Goal: Task Accomplishment & Management: Manage account settings

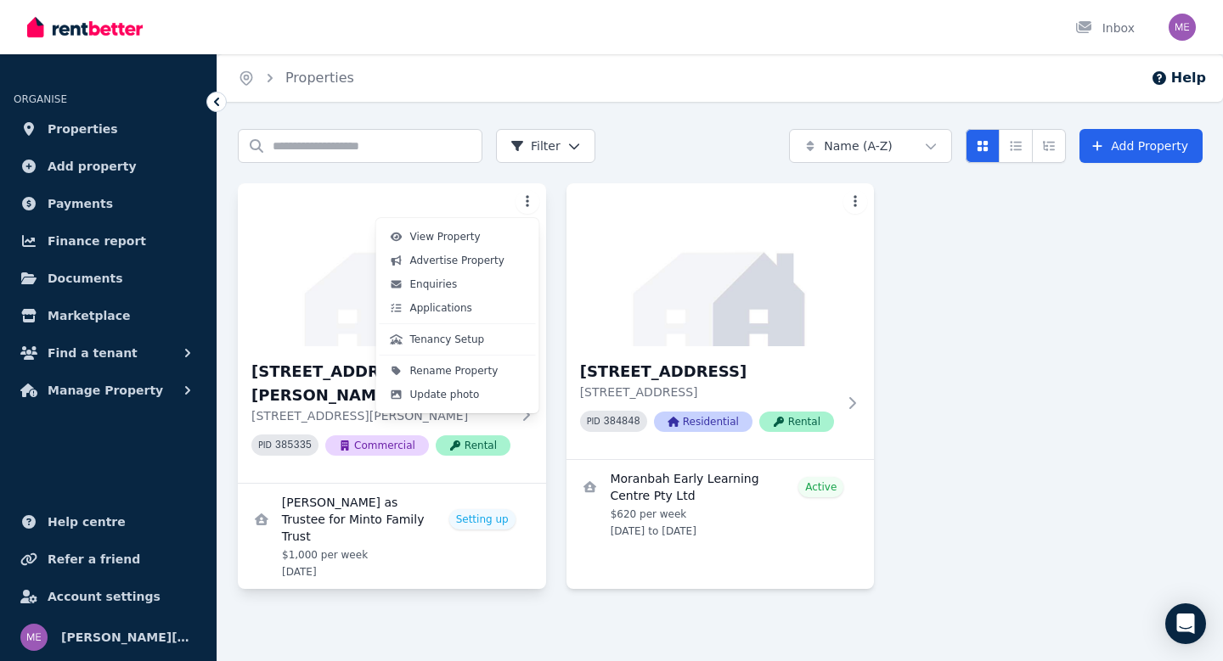
click at [523, 198] on html "Open main menu Inbox Open user menu ORGANISE Properties Add property Payments F…" at bounding box center [611, 330] width 1223 height 661
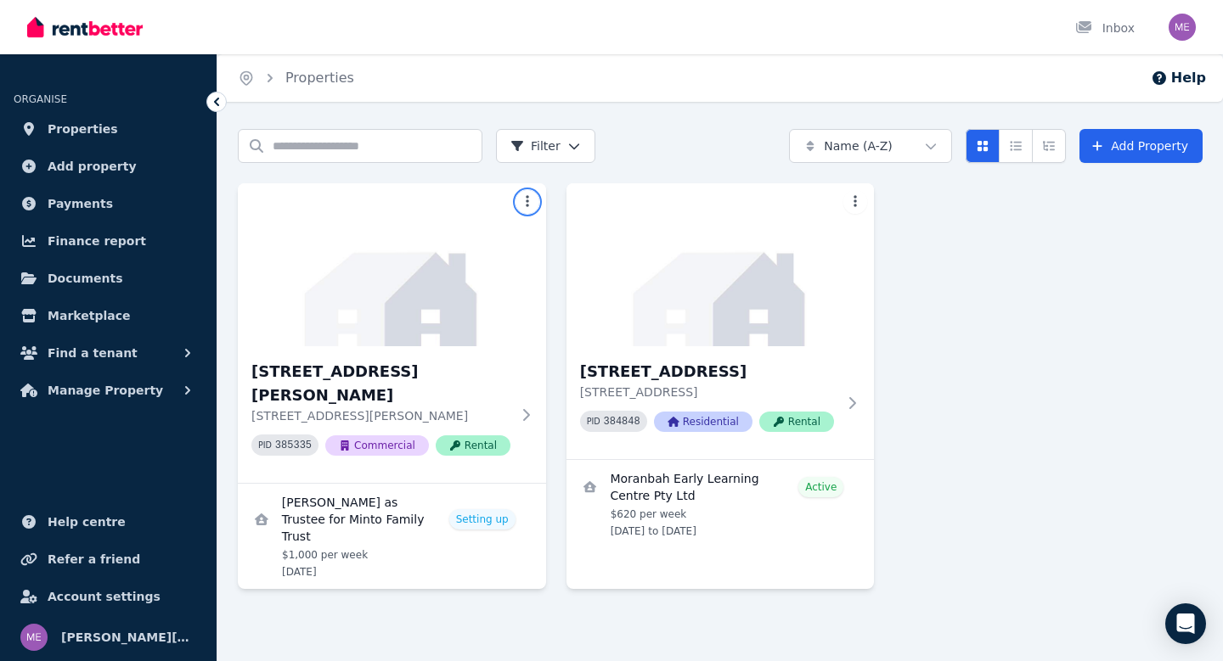
click at [401, 572] on html "Open main menu Inbox Open user menu ORGANISE Properties Add property Payments F…" at bounding box center [611, 330] width 1223 height 661
click at [497, 291] on img at bounding box center [391, 264] width 323 height 171
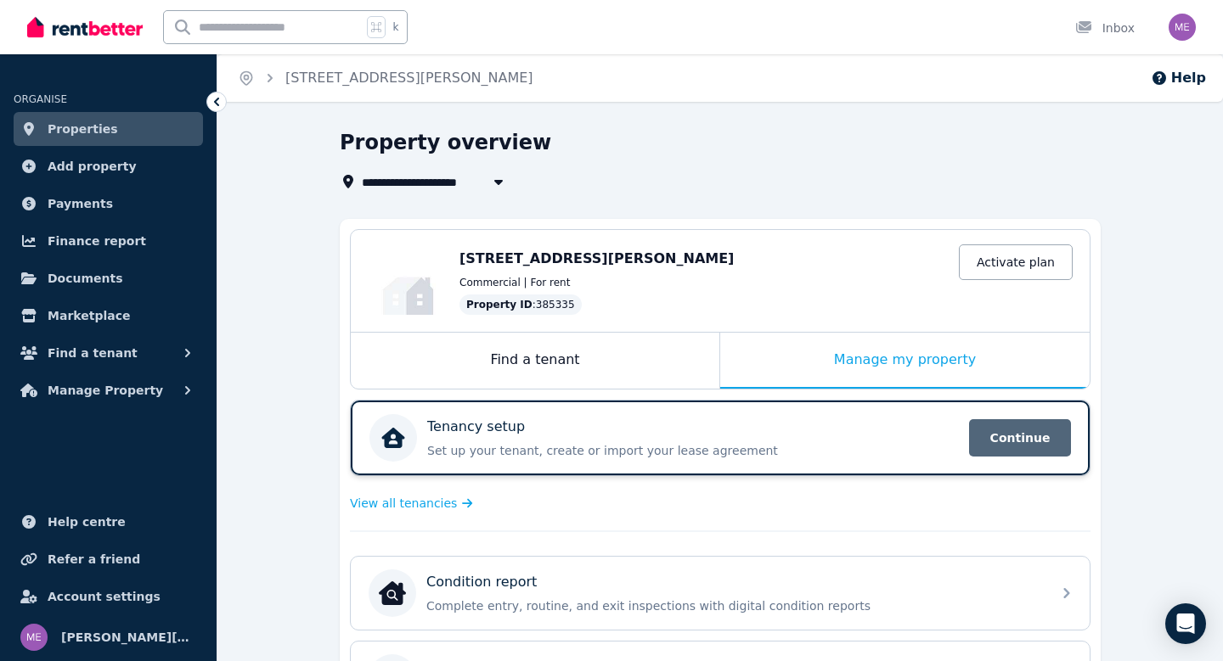
click at [1015, 431] on span "Continue" at bounding box center [1020, 437] width 102 height 37
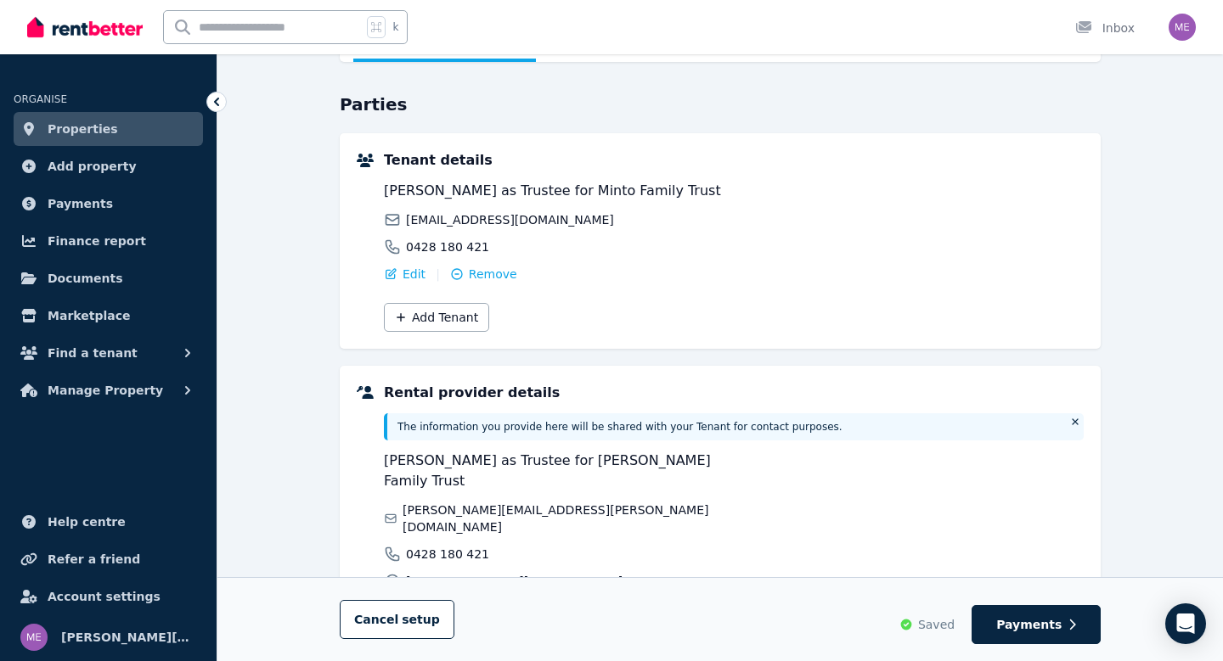
scroll to position [278, 0]
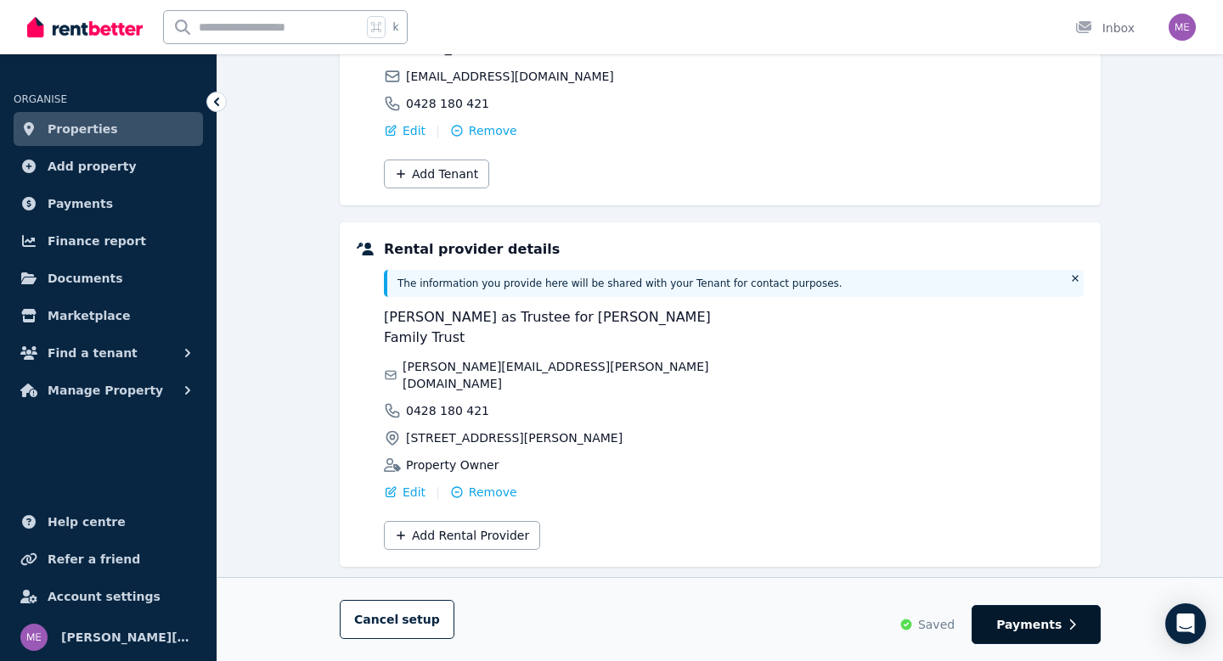
click at [1032, 632] on span "Payments" at bounding box center [1028, 624] width 65 height 17
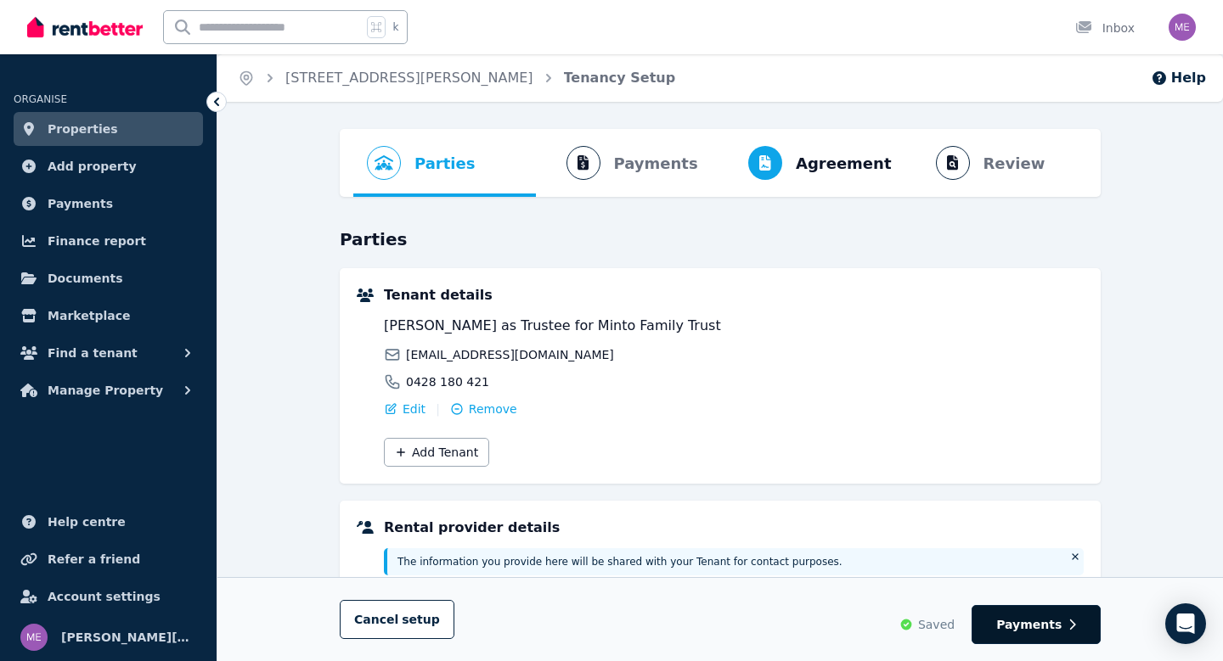
select select "**********"
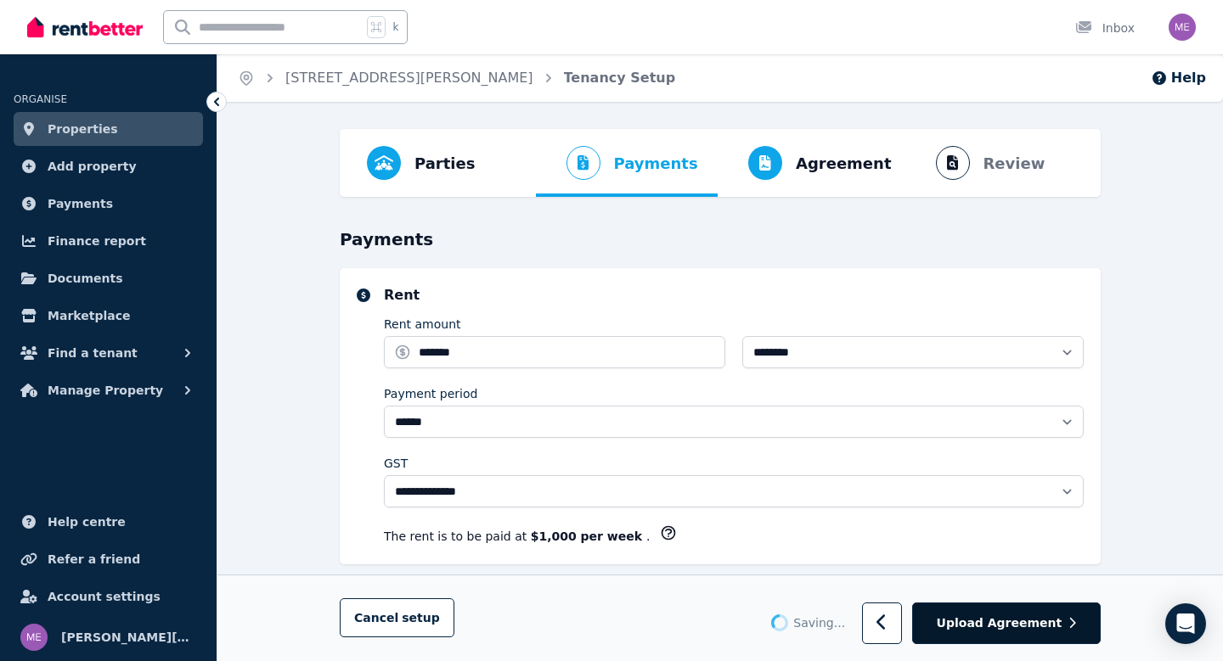
scroll to position [1082, 0]
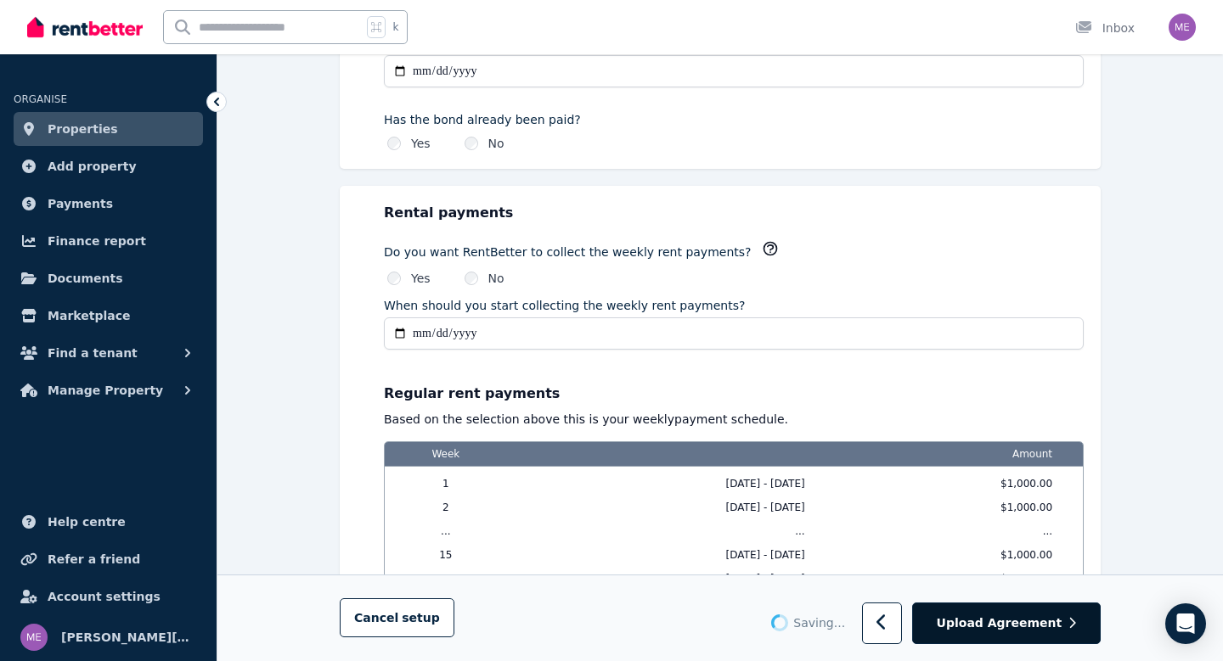
select select "**********"
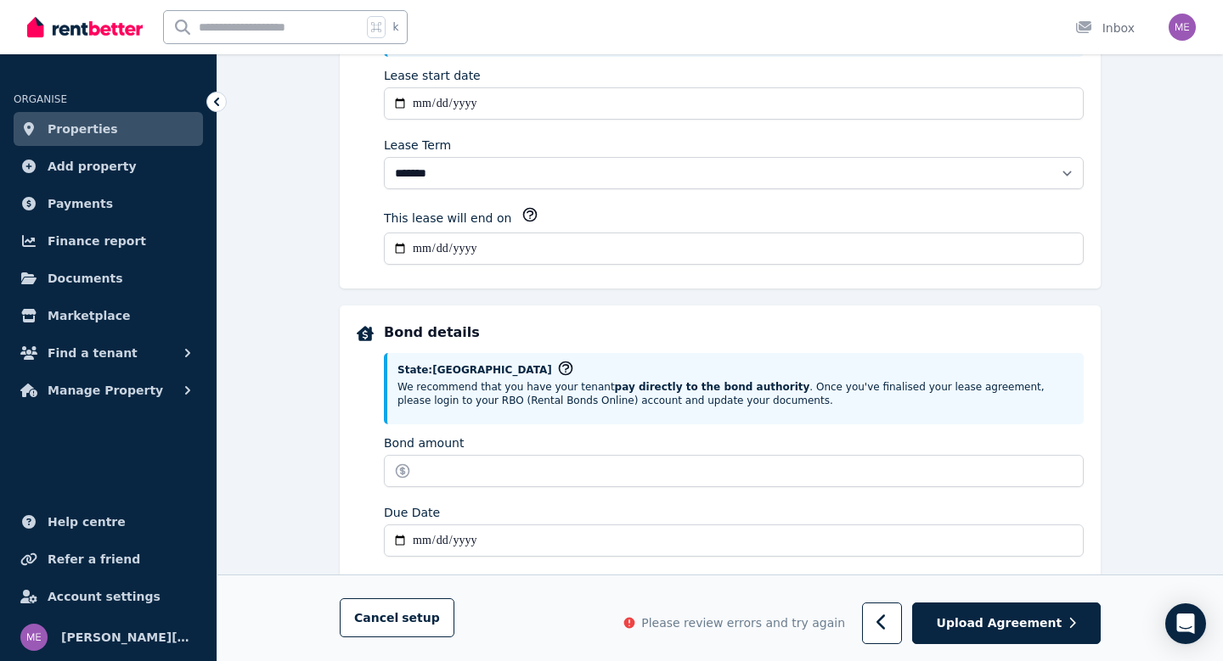
scroll to position [492, 0]
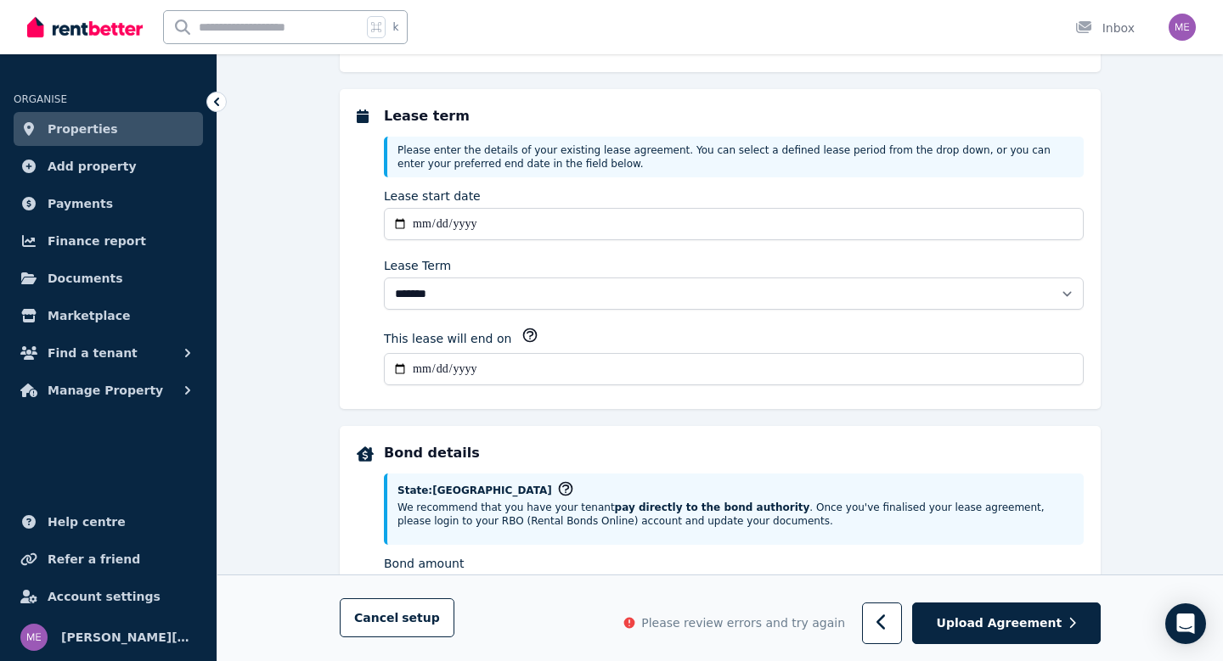
click at [98, 129] on span "Properties" at bounding box center [83, 129] width 70 height 20
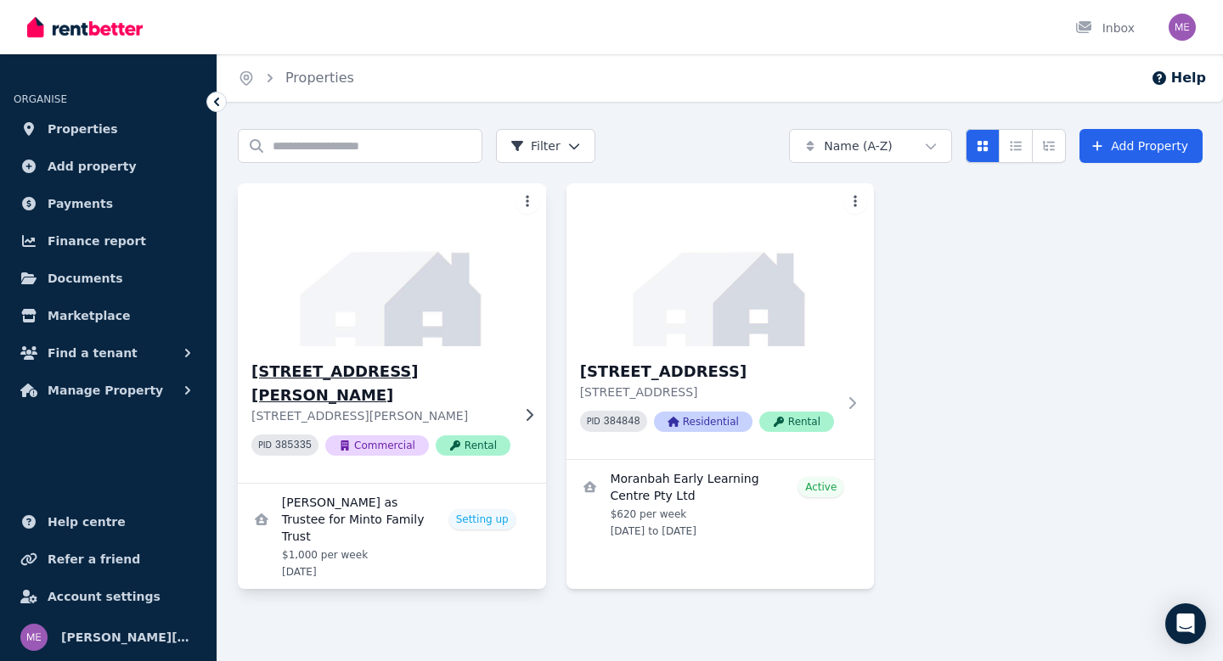
click at [437, 365] on h3 "5 Griffin St, Moranbah" at bounding box center [380, 384] width 259 height 48
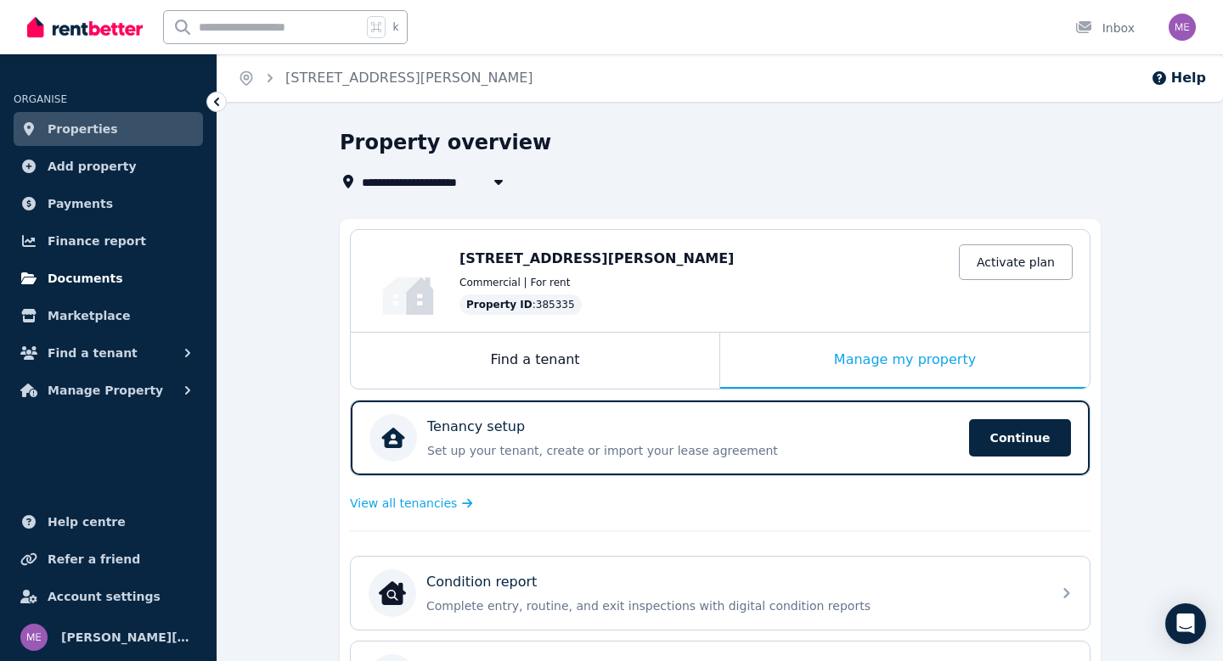
click at [104, 279] on span "Documents" at bounding box center [86, 278] width 76 height 20
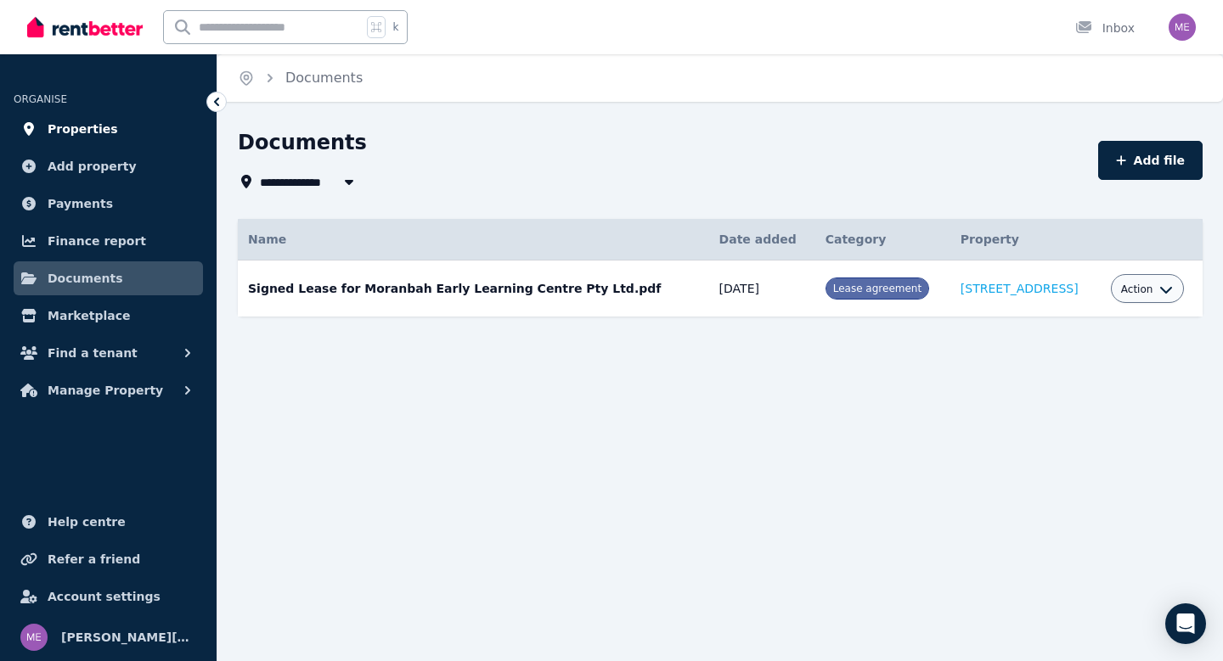
click at [89, 126] on span "Properties" at bounding box center [83, 129] width 70 height 20
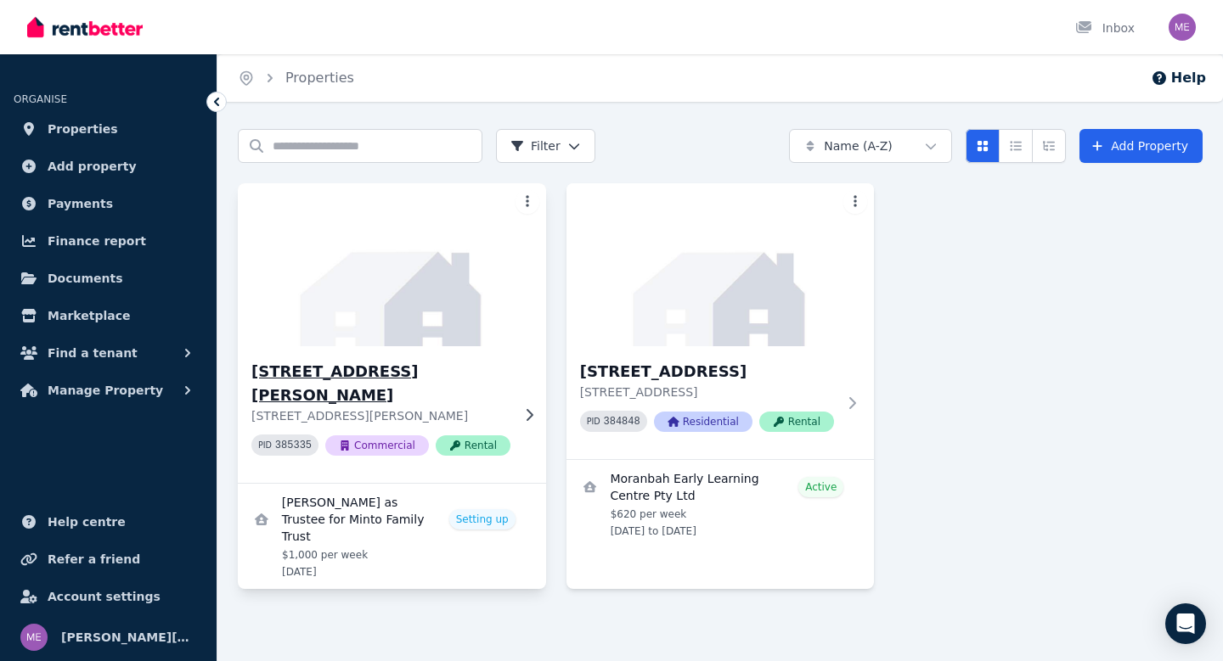
click at [448, 333] on img at bounding box center [391, 264] width 323 height 171
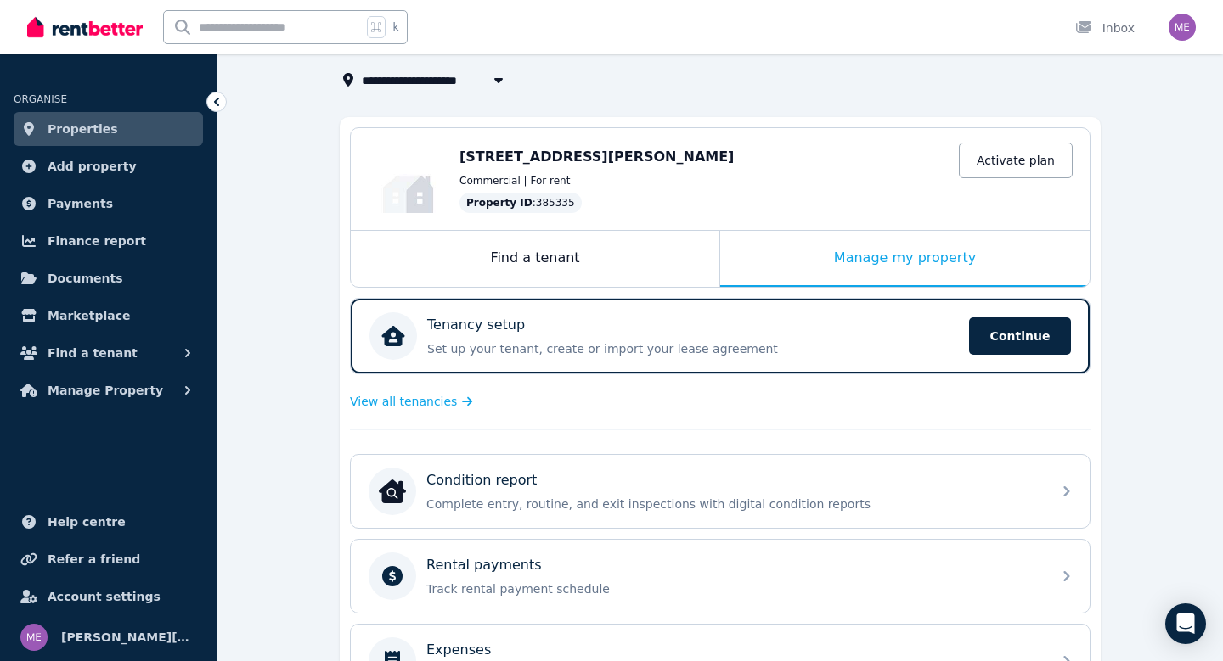
scroll to position [103, 0]
click at [1055, 160] on link "Activate plan" at bounding box center [1015, 160] width 114 height 36
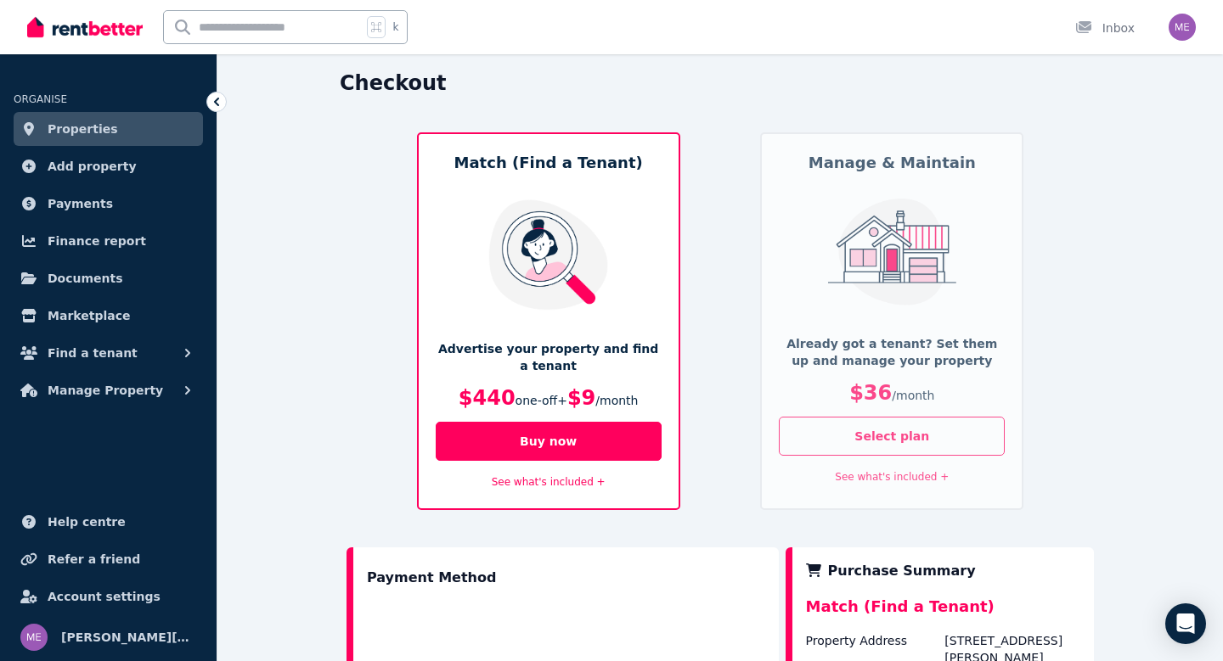
scroll to position [62, 0]
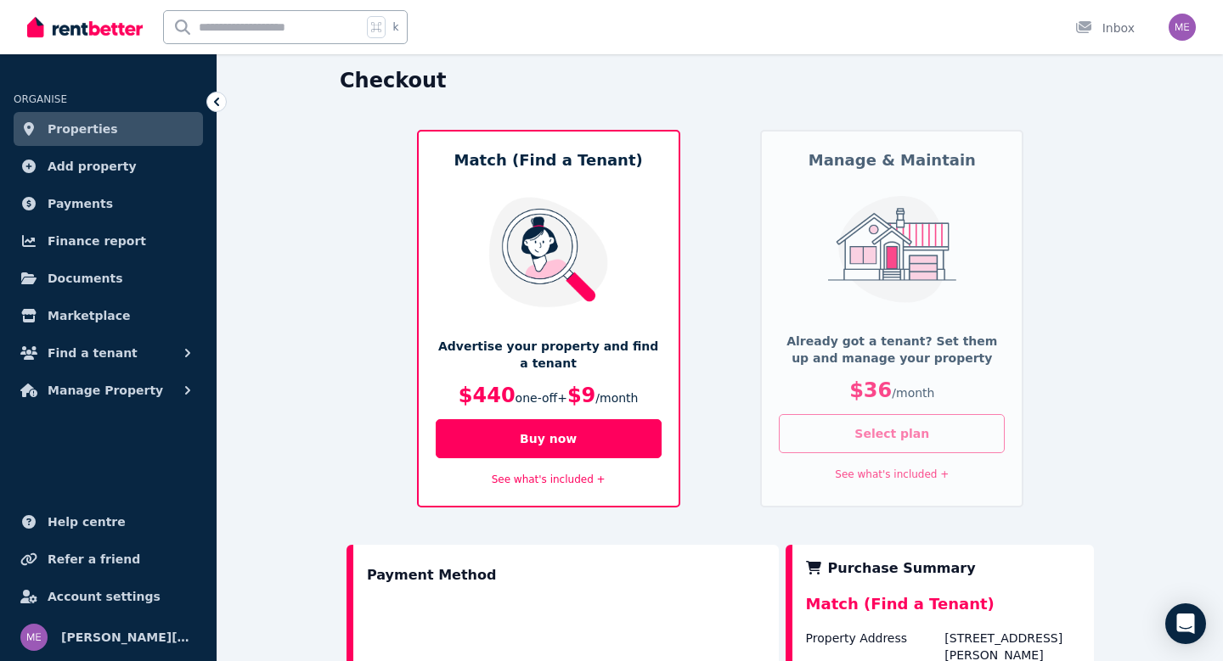
click at [836, 420] on button "Select plan" at bounding box center [892, 433] width 226 height 39
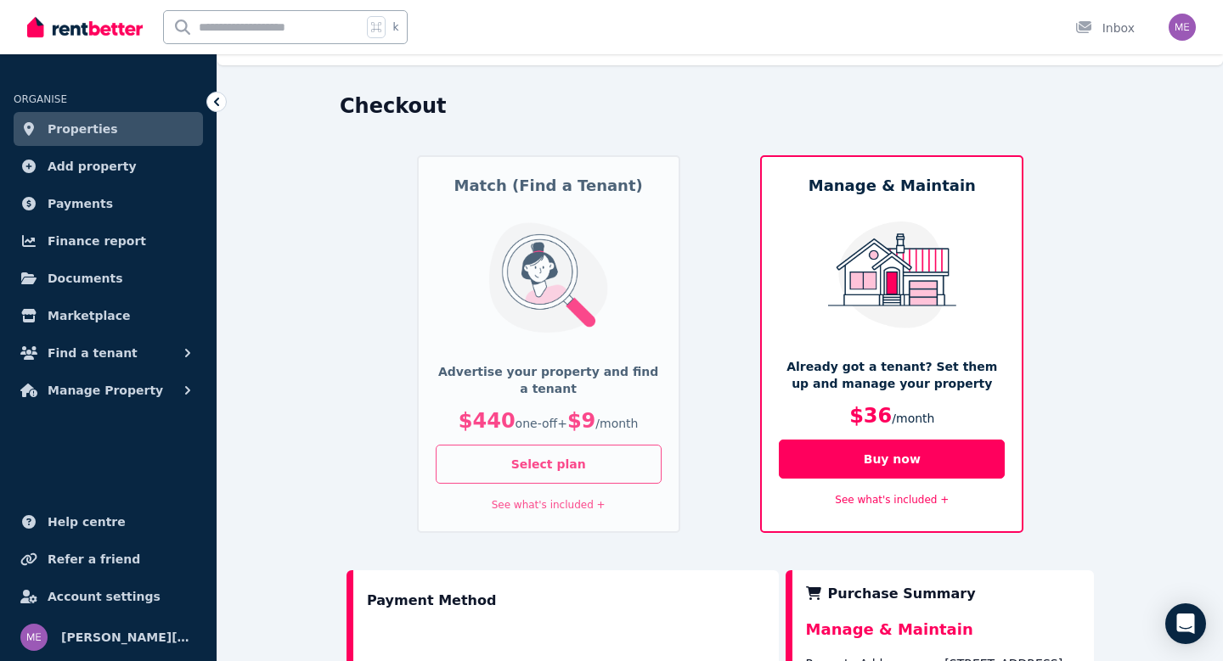
scroll to position [0, 0]
